Goal: Navigation & Orientation: Find specific page/section

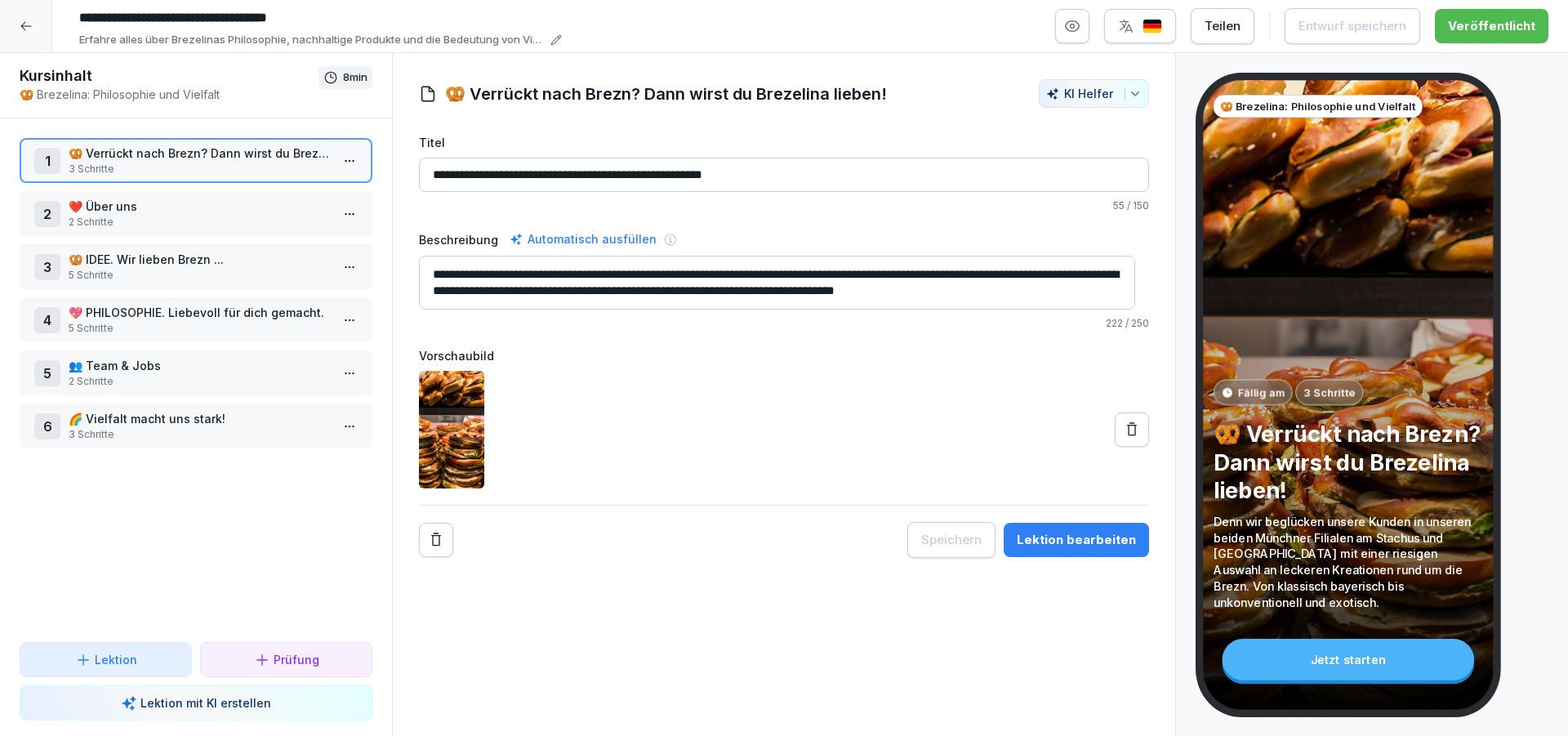
click at [23, 30] on icon at bounding box center [26, 26] width 13 height 13
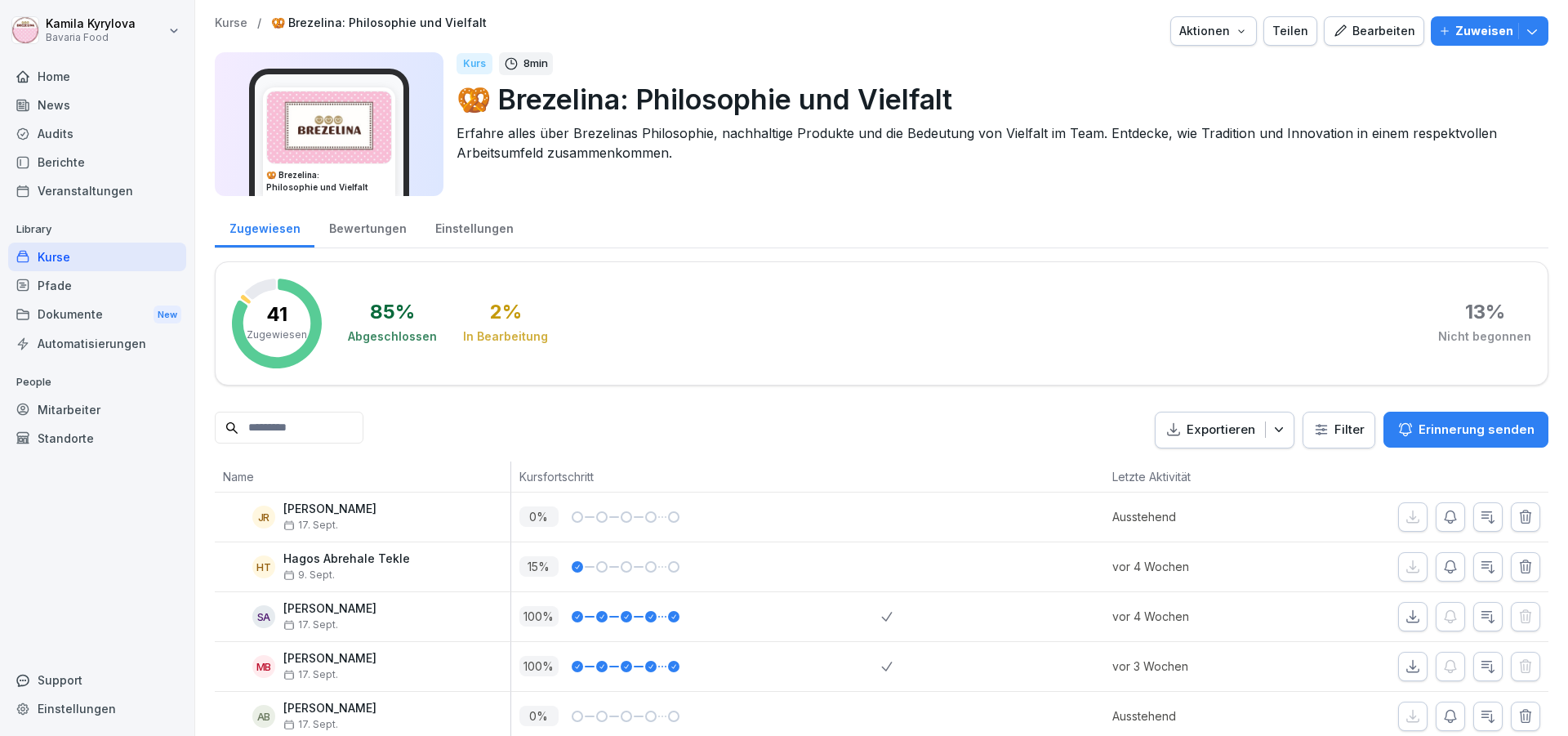
click at [52, 256] on div "Kurse" at bounding box center [97, 257] width 178 height 29
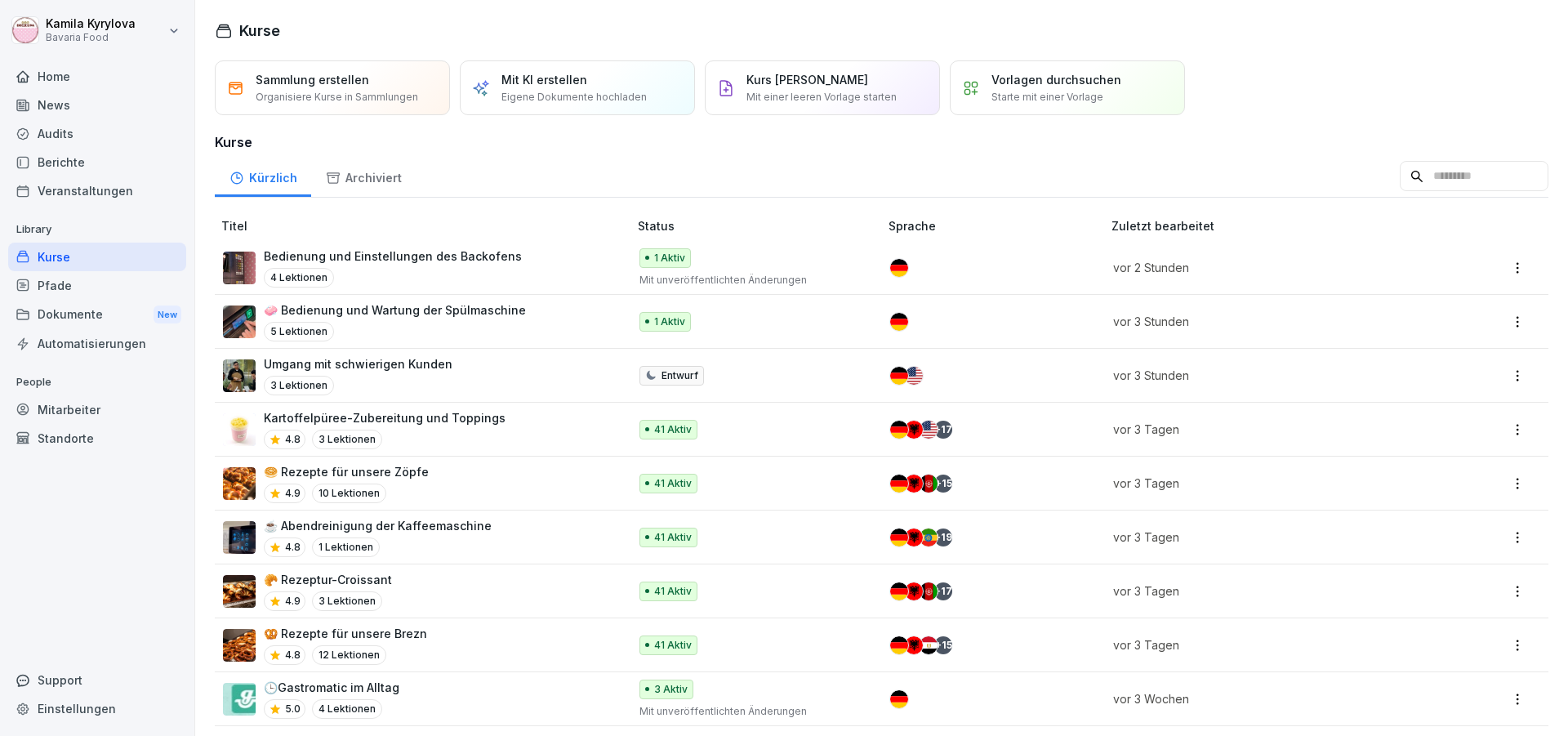
click at [457, 310] on p "🧼 Bedienung und Wartung der Spülmaschine" at bounding box center [395, 310] width 262 height 17
